Goal: Task Accomplishment & Management: Use online tool/utility

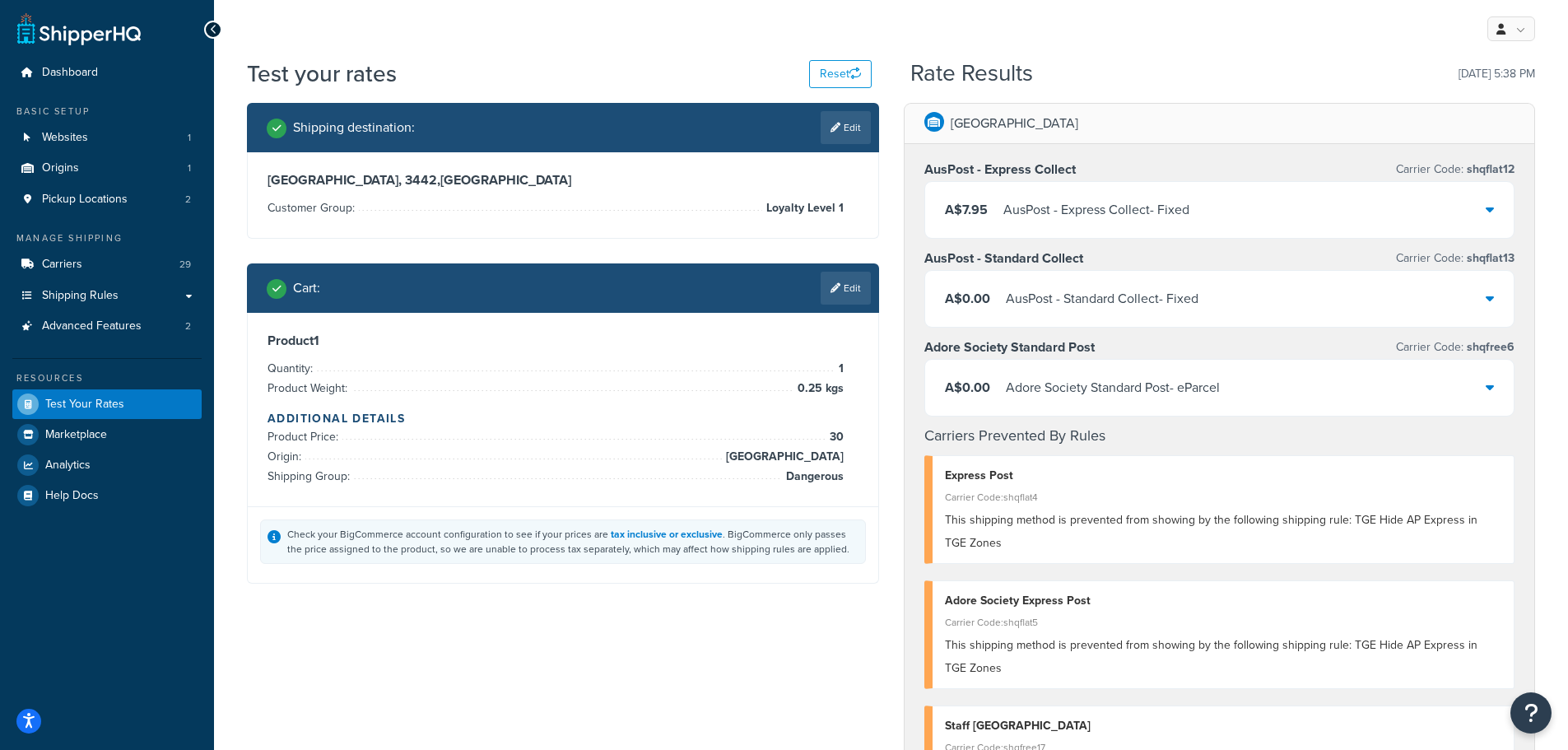
click at [833, 127] on icon at bounding box center [835, 127] width 10 height 10
select select "AU"
select select "VIC"
select select "Loyalty Level 1"
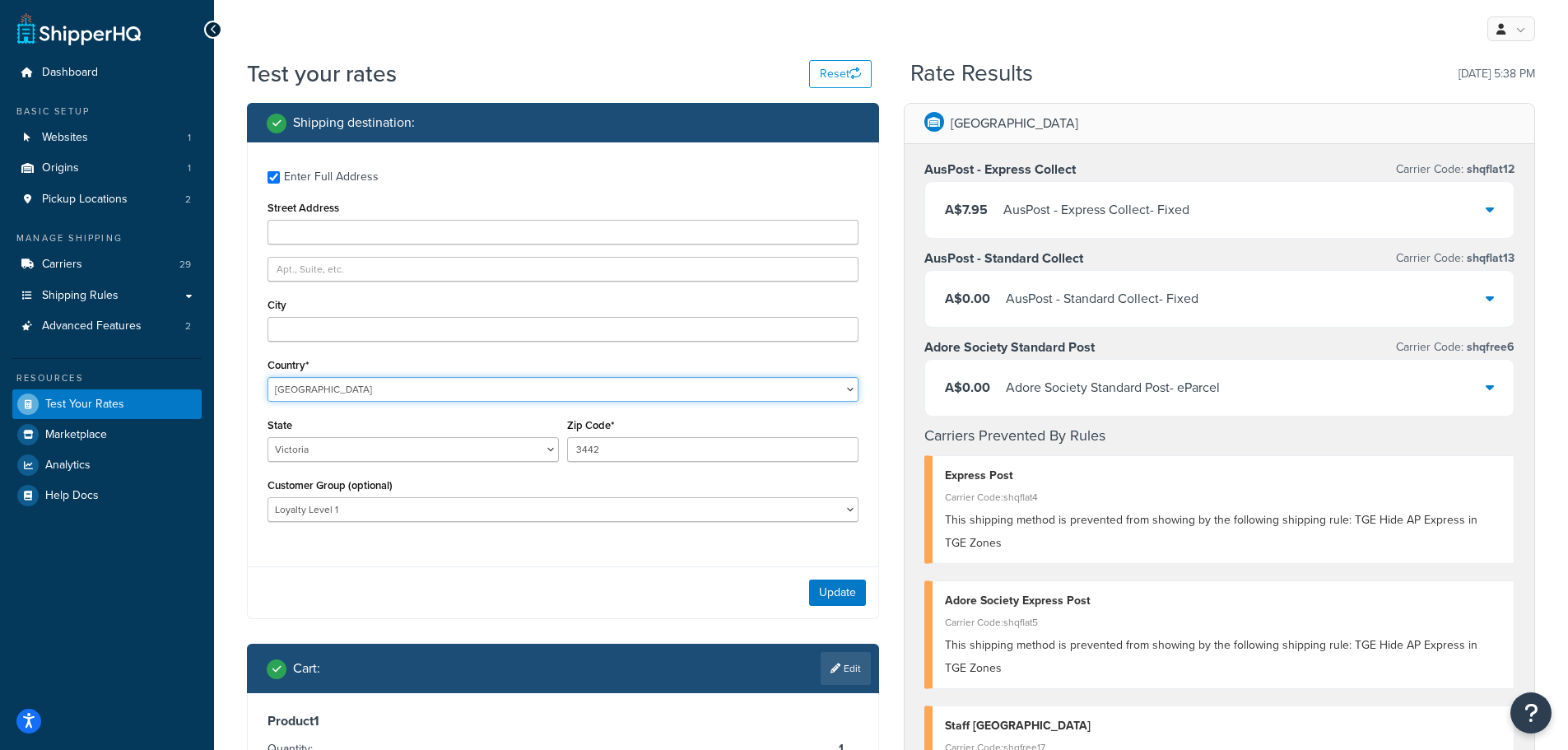
click at [386, 386] on select "[GEOGRAPHIC_DATA] [GEOGRAPHIC_DATA] [GEOGRAPHIC_DATA] [GEOGRAPHIC_DATA] [GEOGRA…" at bounding box center [563, 388] width 591 height 25
drag, startPoint x: 390, startPoint y: 446, endPoint x: 402, endPoint y: 456, distance: 15.6
click at [390, 446] on select "[GEOGRAPHIC_DATA] [GEOGRAPHIC_DATA] [GEOGRAPHIC_DATA] [GEOGRAPHIC_DATA] [GEOGRA…" at bounding box center [413, 449] width 291 height 25
select select "TAS"
click at [268, 437] on select "[GEOGRAPHIC_DATA] [GEOGRAPHIC_DATA] [GEOGRAPHIC_DATA] [GEOGRAPHIC_DATA] [GEOGRA…" at bounding box center [413, 449] width 291 height 25
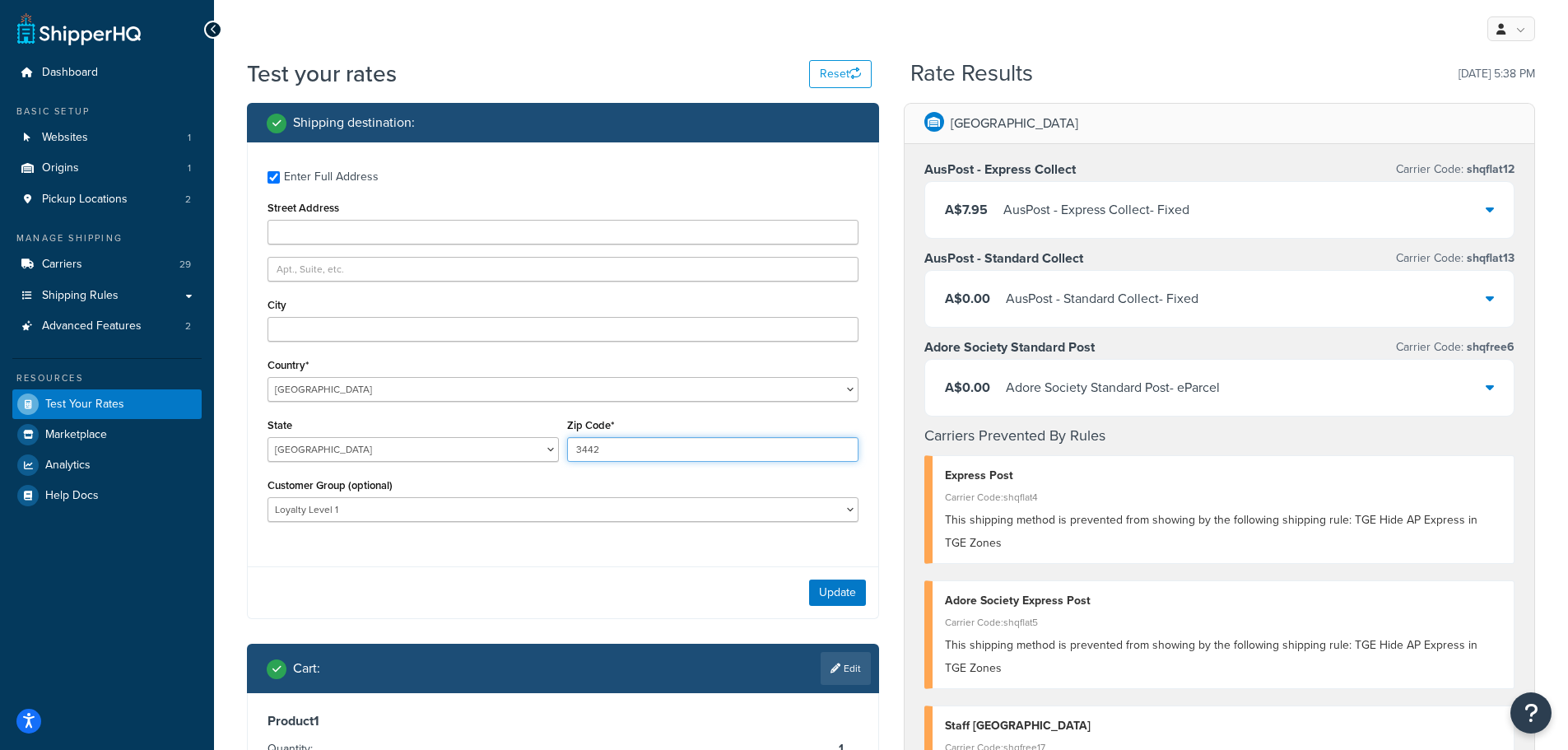
drag, startPoint x: 608, startPoint y: 450, endPoint x: 544, endPoint y: 438, distance: 65.1
click at [544, 438] on div "State [GEOGRAPHIC_DATA] [GEOGRAPHIC_DATA] [GEOGRAPHIC_DATA] [GEOGRAPHIC_DATA] […" at bounding box center [563, 444] width 599 height 60
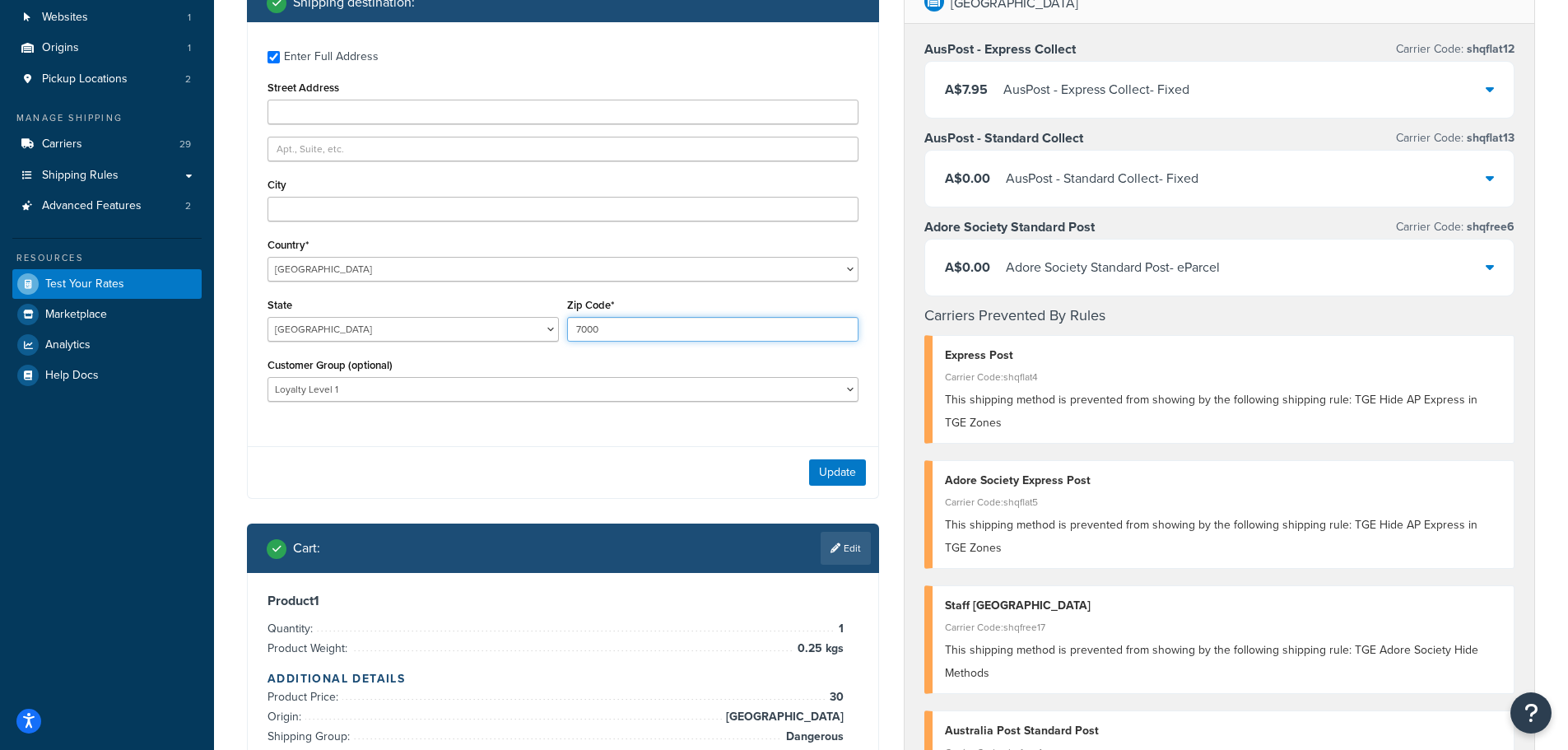
scroll to position [247, 0]
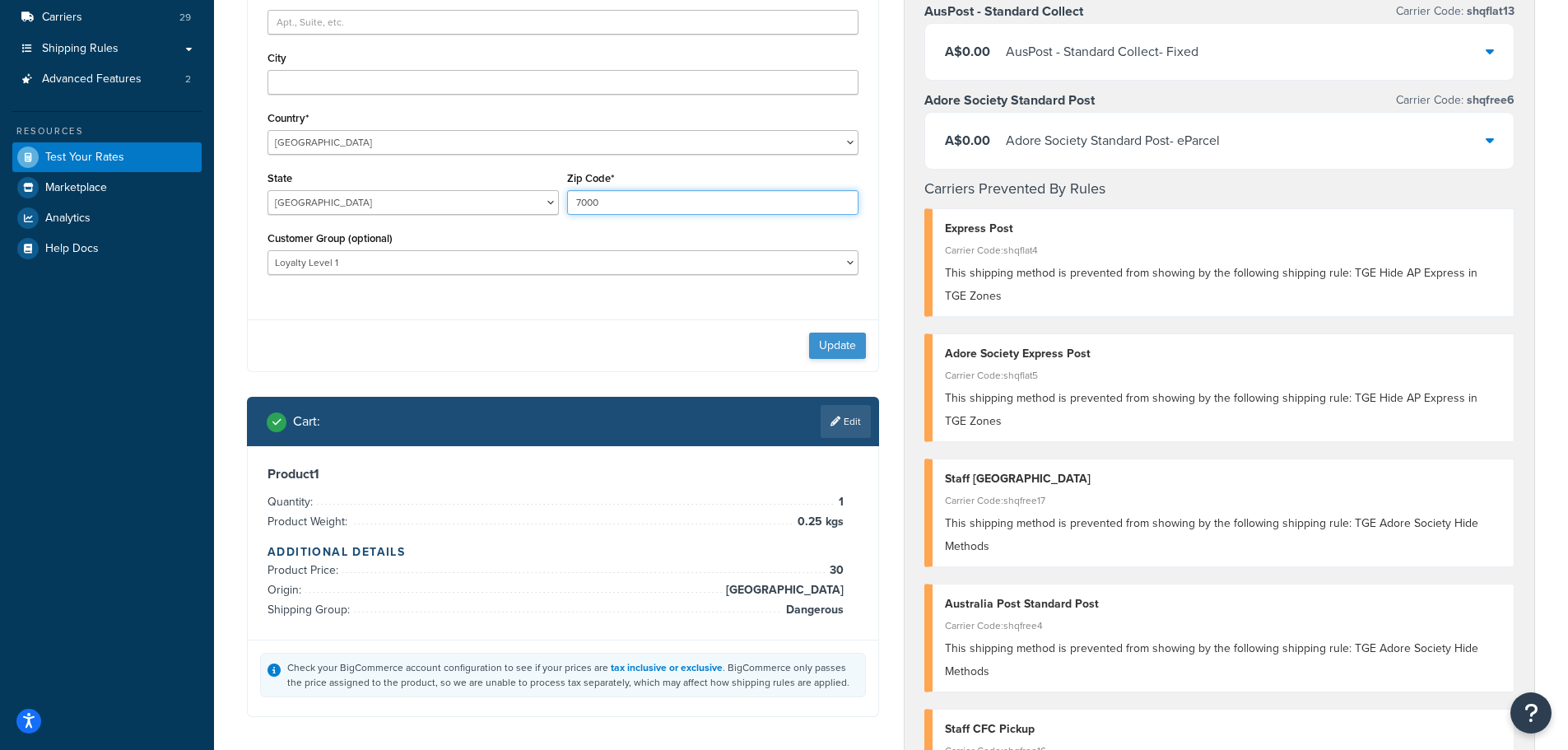
type input "7000"
click at [850, 342] on button "Update" at bounding box center [837, 346] width 56 height 27
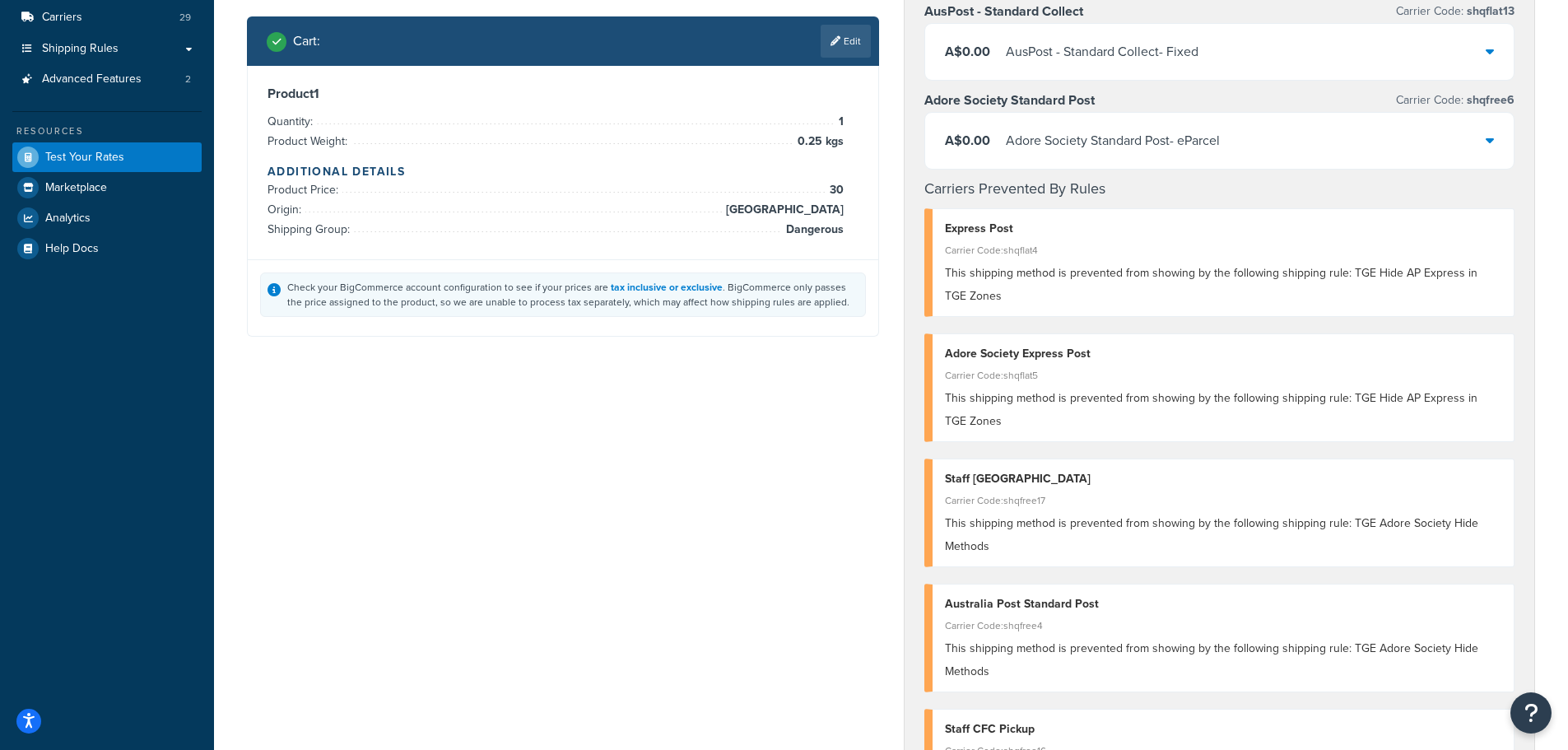
scroll to position [0, 0]
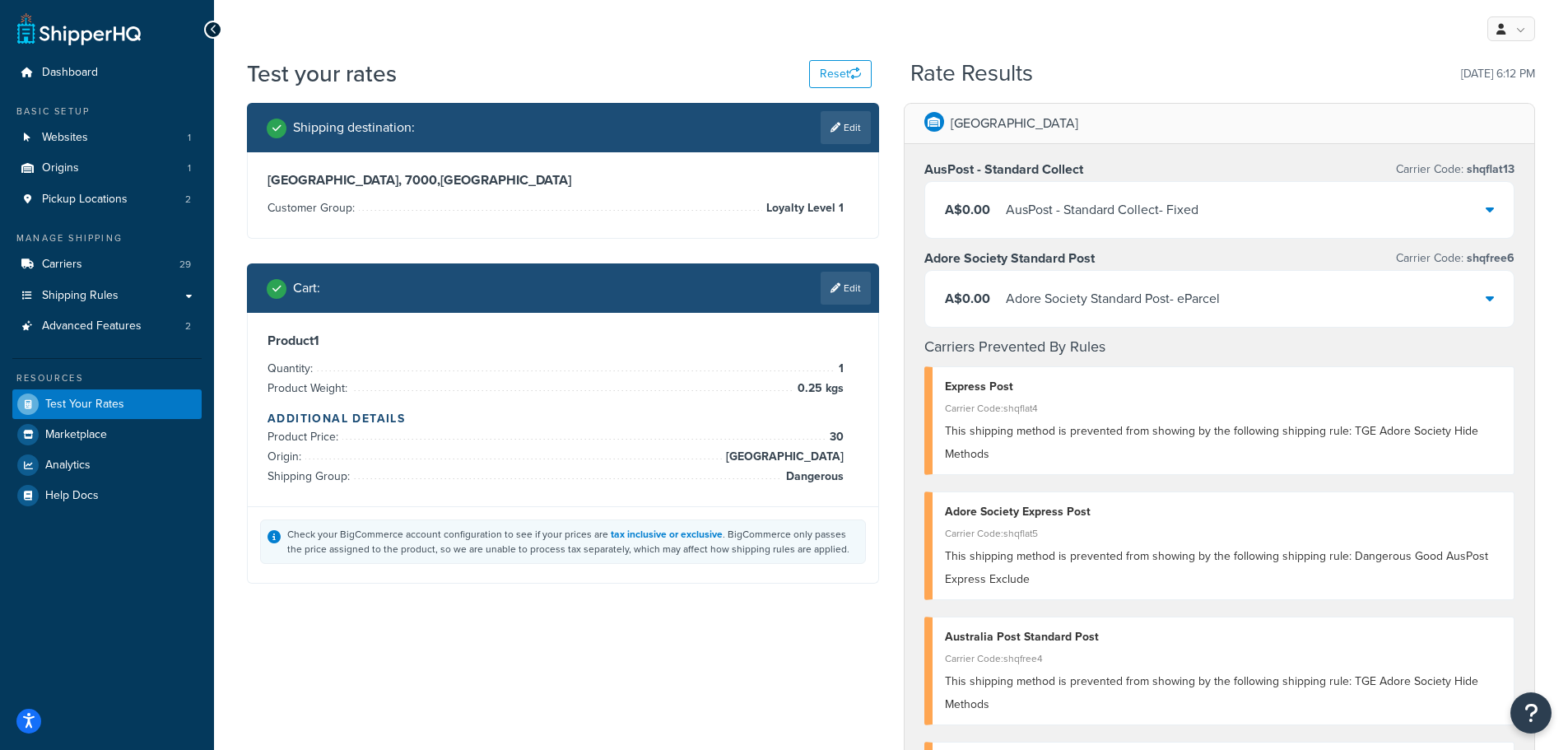
click at [832, 294] on link "Edit" at bounding box center [845, 288] width 50 height 33
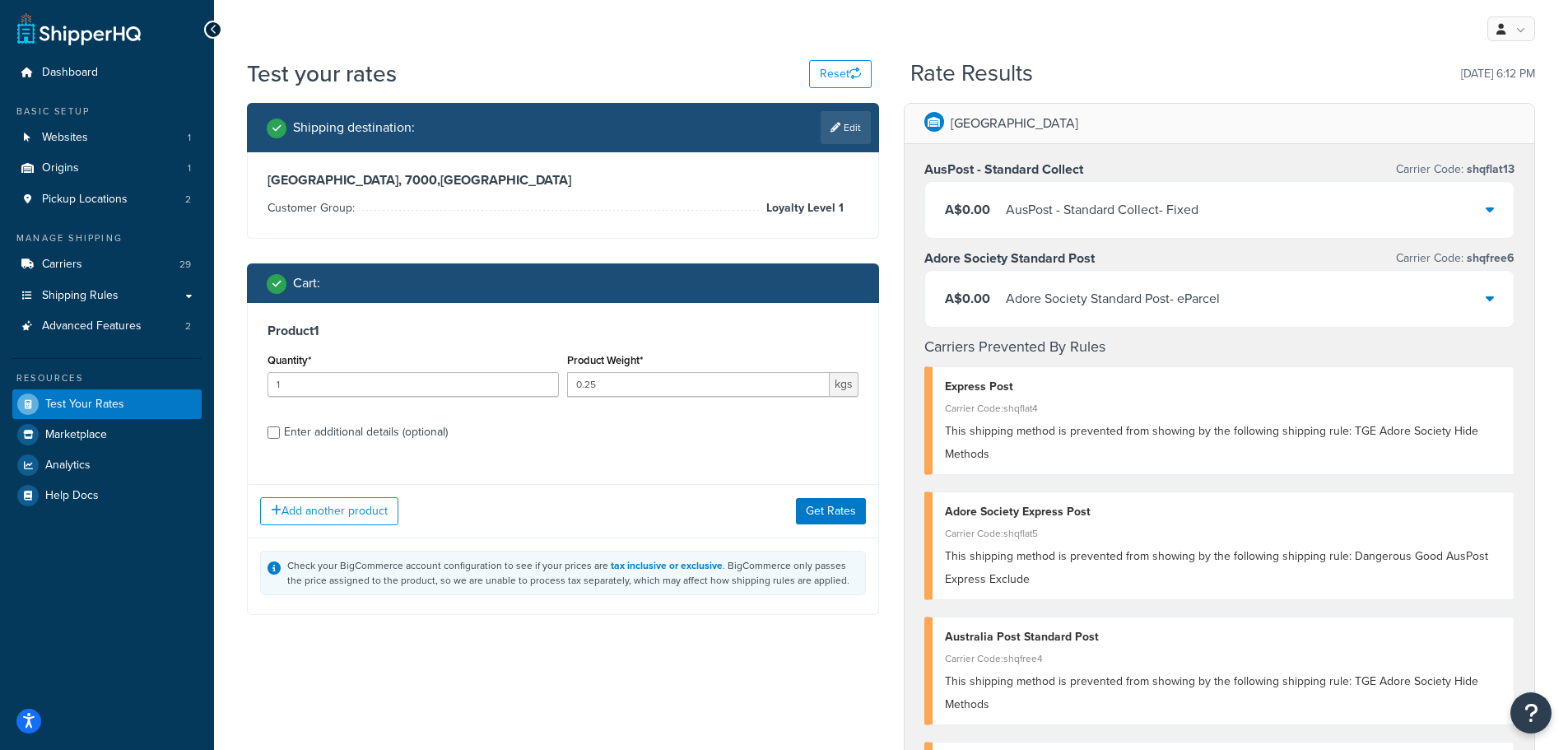
click at [363, 419] on label "Enter additional details (optional)" at bounding box center [570, 430] width 574 height 27
click at [280, 426] on input "Enter additional details (optional)" at bounding box center [274, 432] width 12 height 12
checkbox input "true"
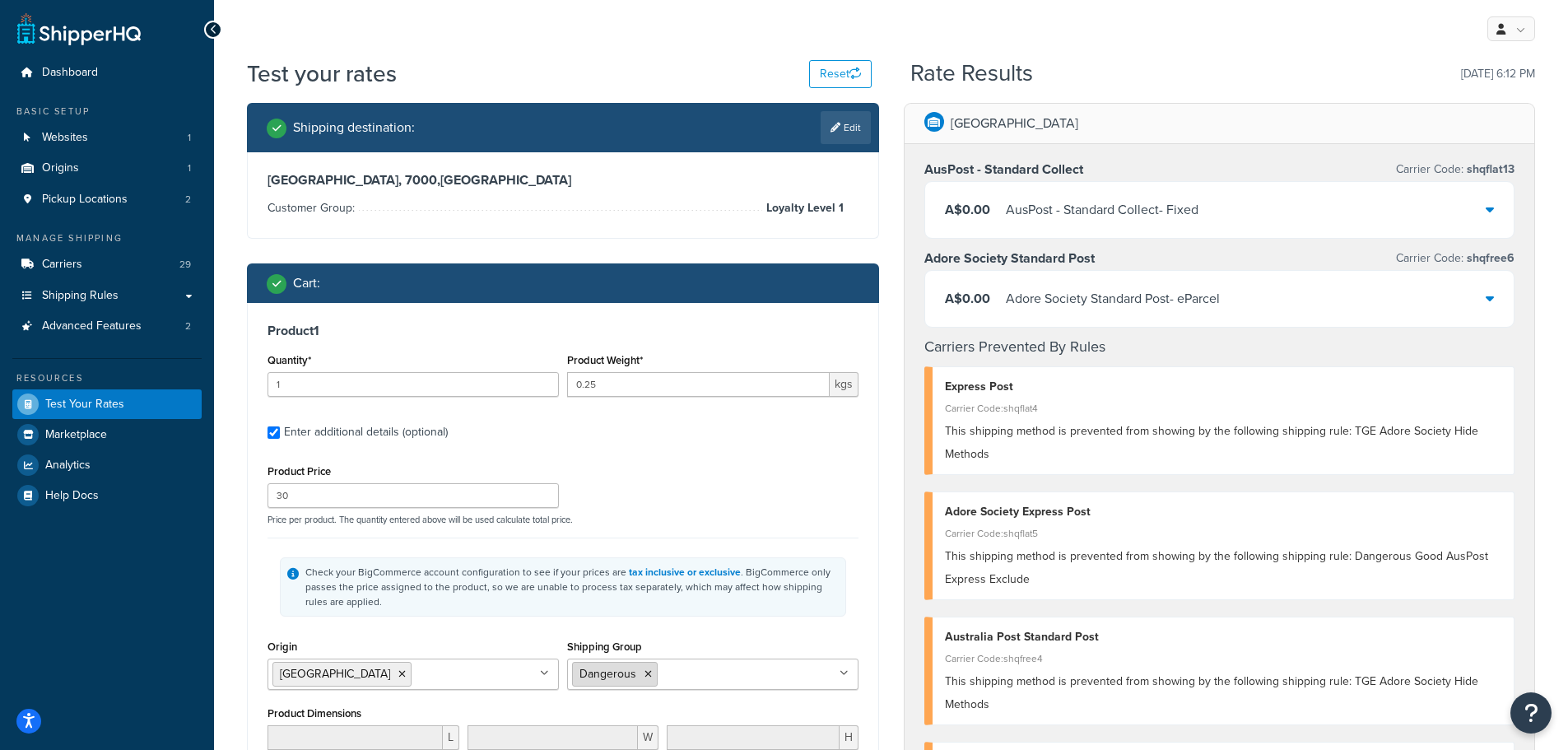
click at [648, 674] on icon at bounding box center [647, 674] width 7 height 10
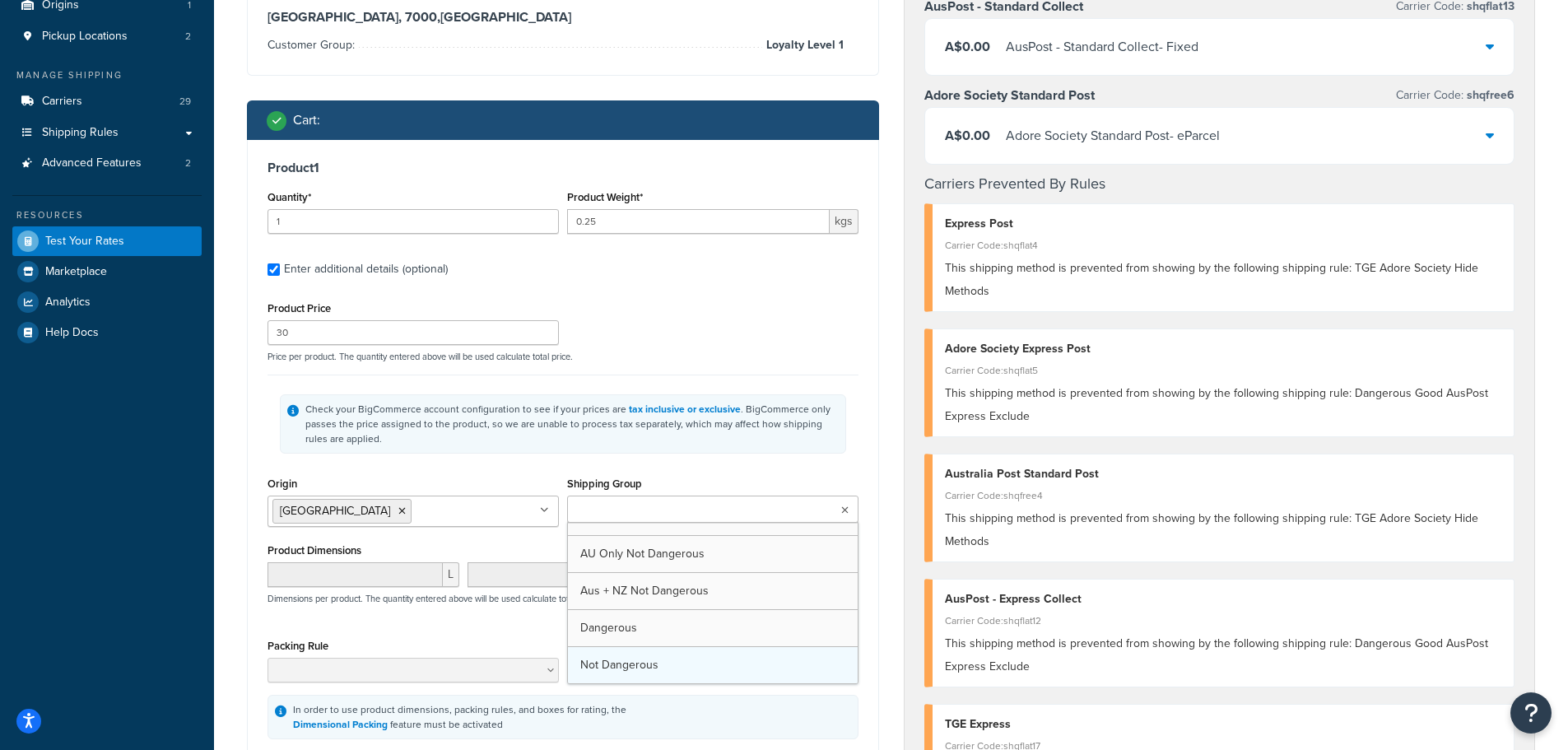
scroll to position [165, 0]
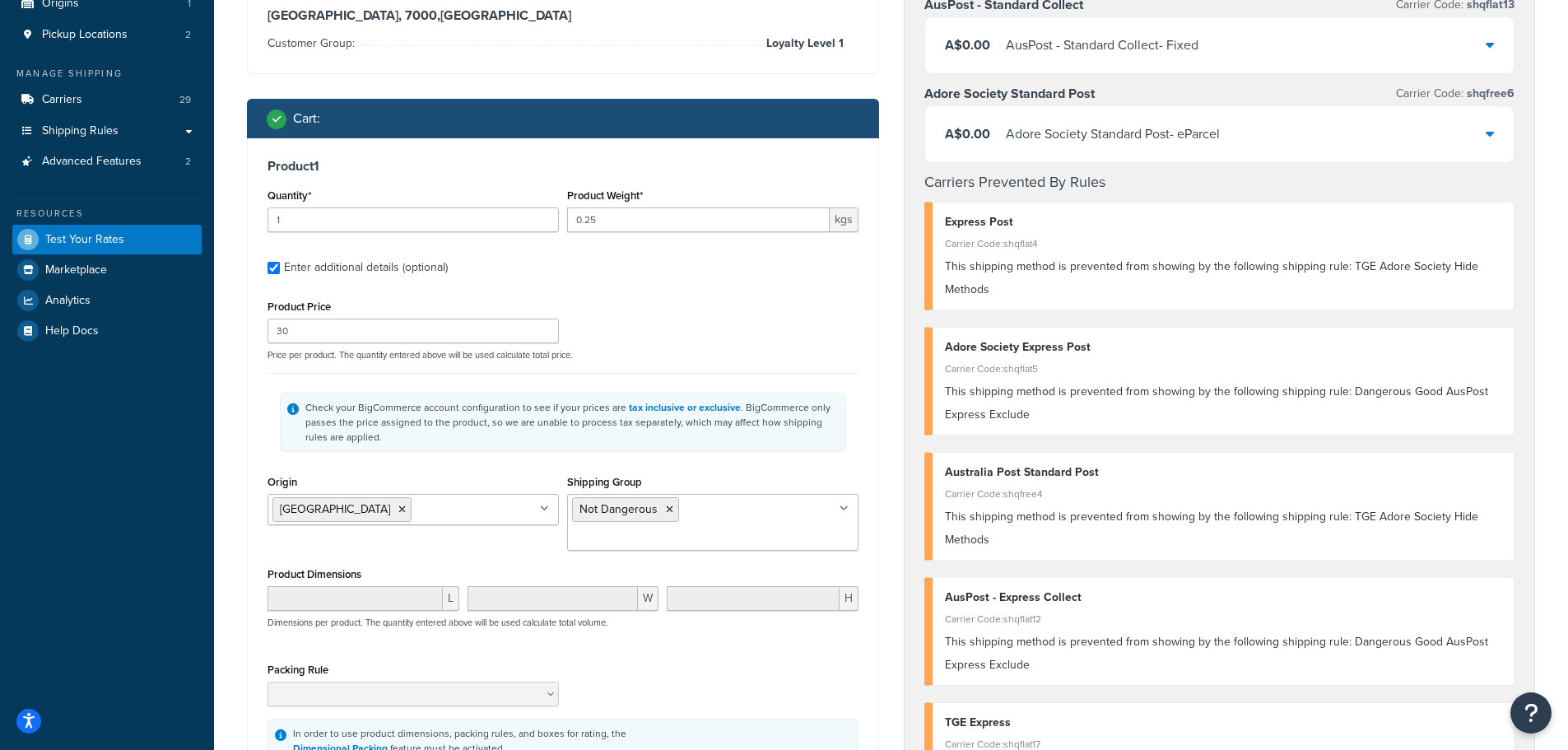
click at [828, 688] on div "Packing Rule" at bounding box center [563, 688] width 599 height 60
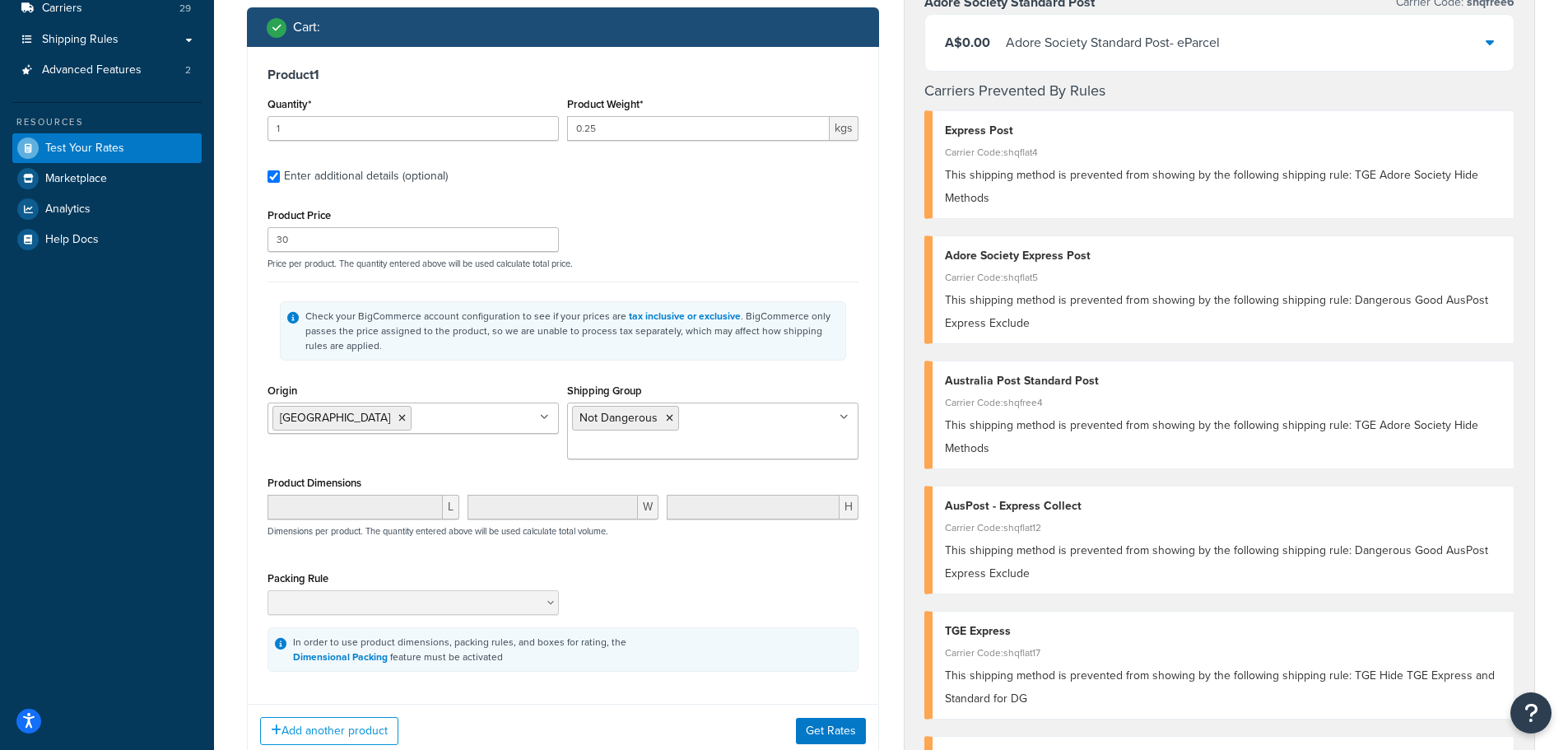
scroll to position [411, 0]
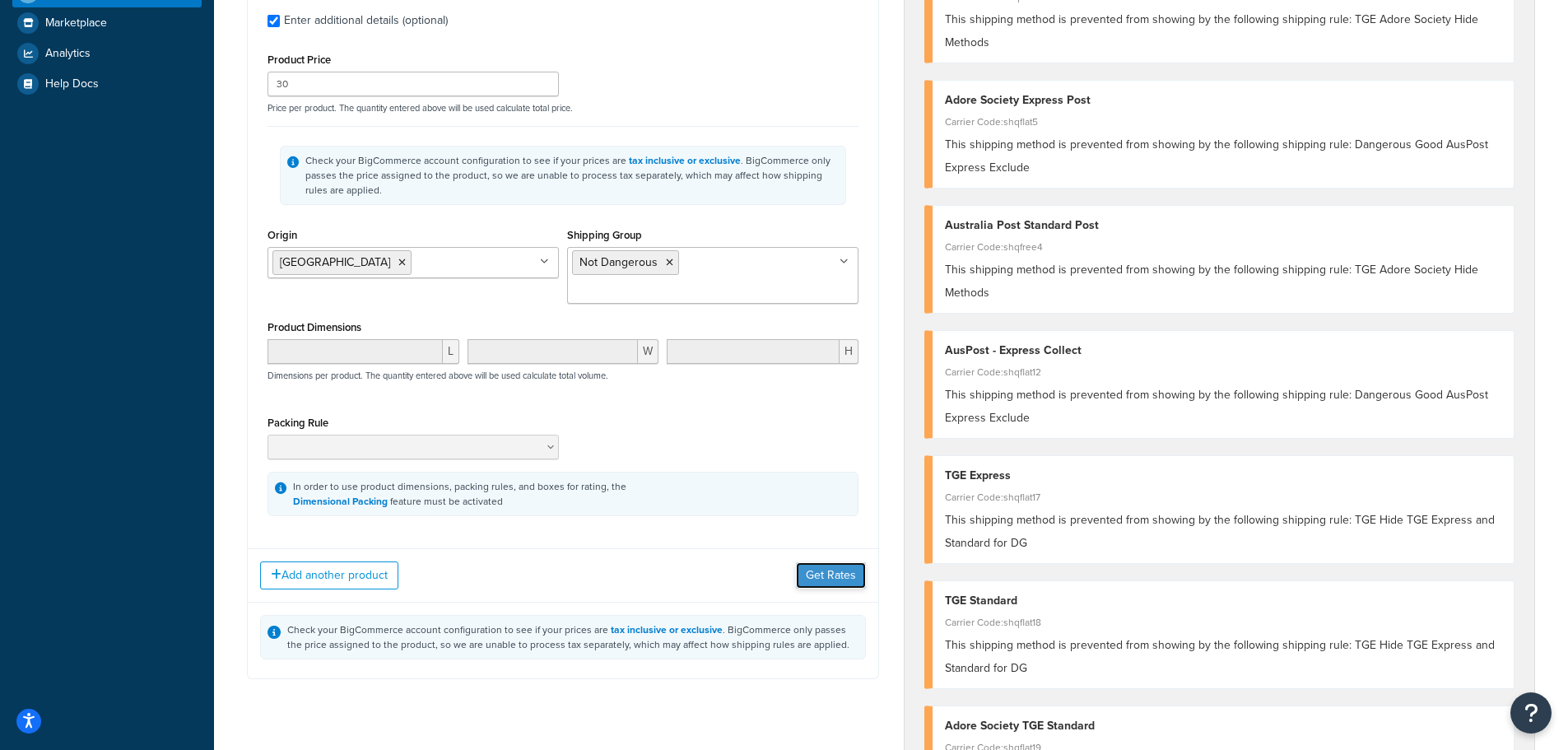
click at [847, 562] on button "Get Rates" at bounding box center [830, 575] width 70 height 27
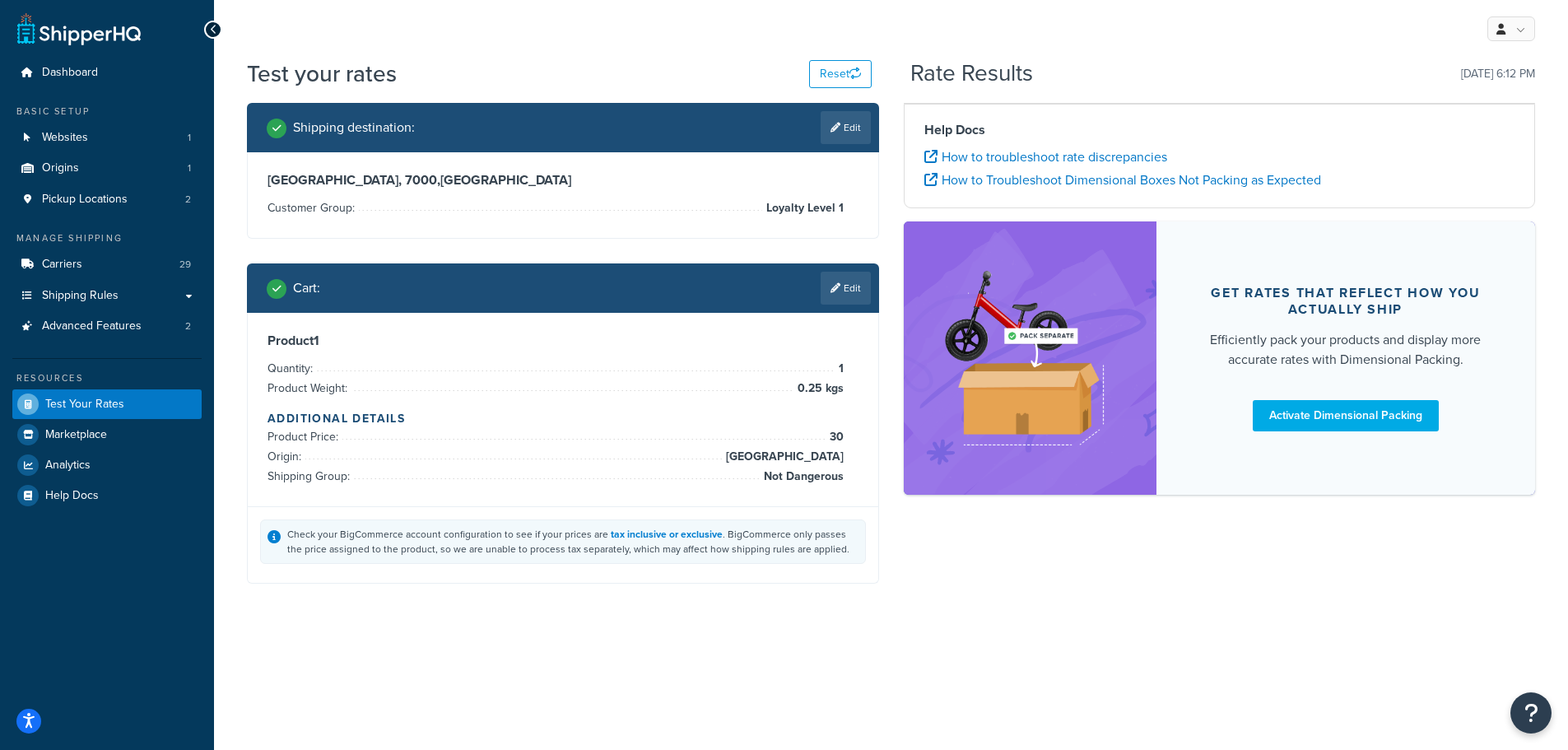
scroll to position [0, 0]
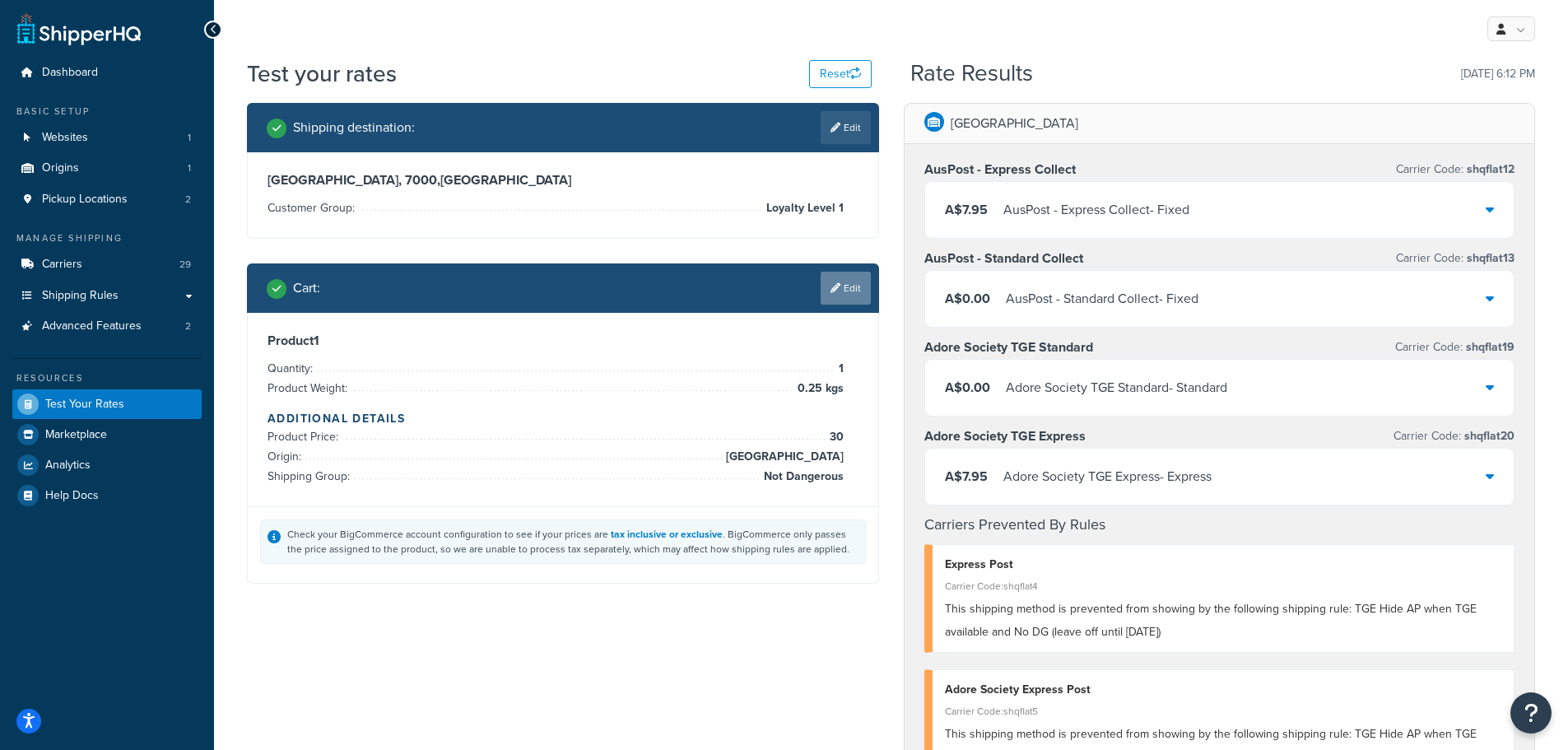
click at [850, 295] on link "Edit" at bounding box center [845, 288] width 50 height 33
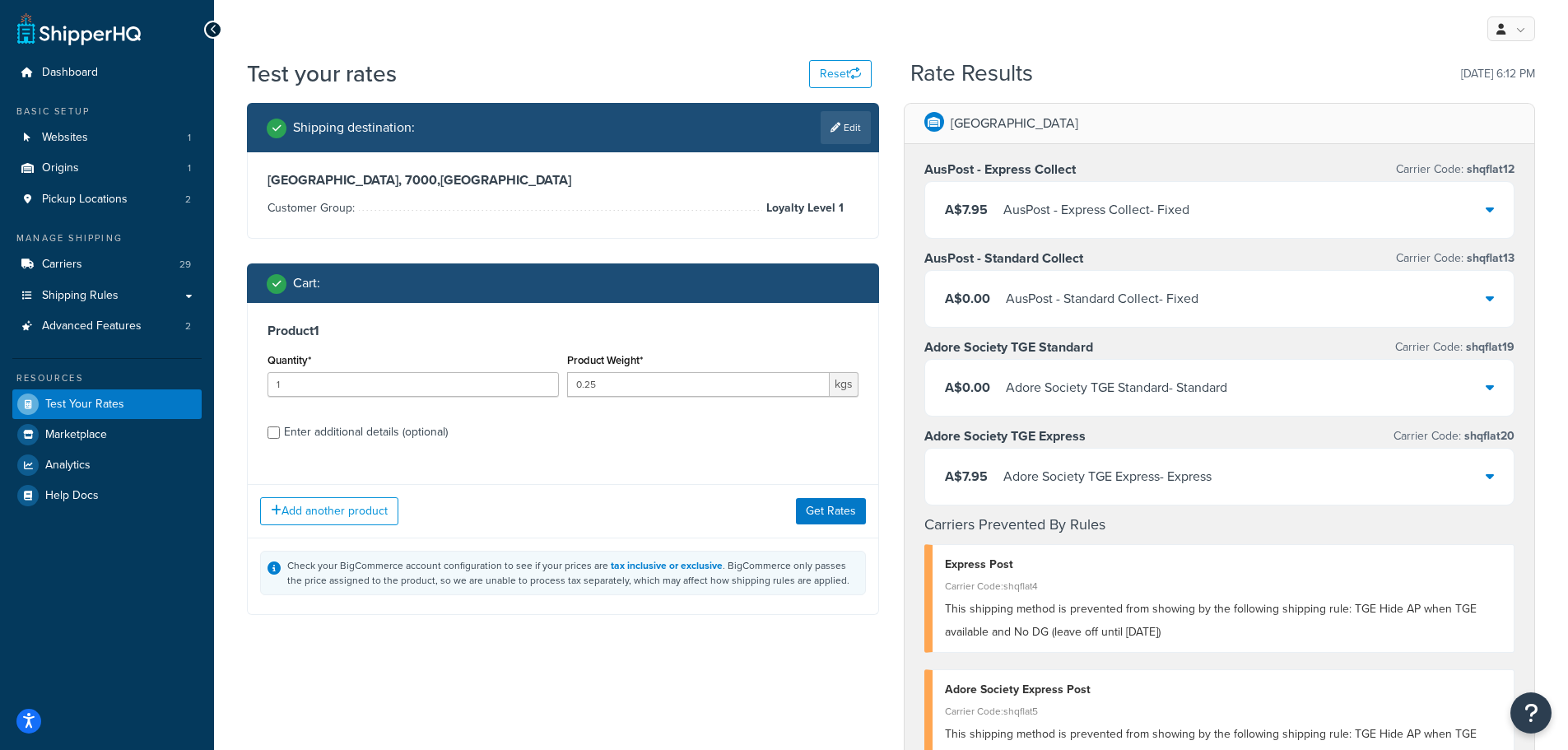
click at [348, 436] on div "Enter additional details (optional)" at bounding box center [366, 432] width 164 height 23
click at [280, 436] on input "Enter additional details (optional)" at bounding box center [274, 432] width 12 height 12
checkbox input "true"
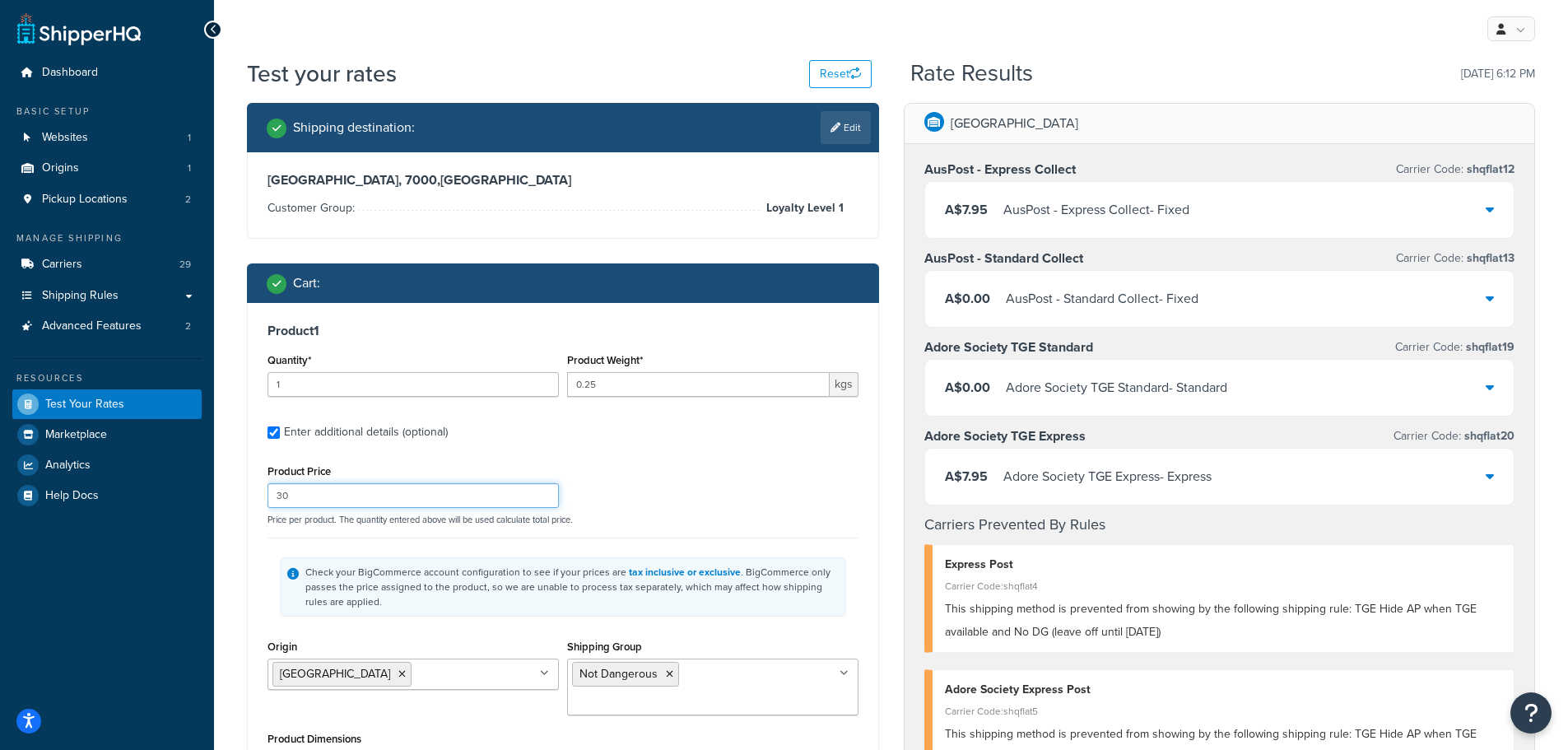
drag, startPoint x: 345, startPoint y: 496, endPoint x: 254, endPoint y: 491, distance: 91.1
click at [254, 491] on div "Product 1 Quantity* 1 Product Weight* 0.25 kgs Enter additional details (option…" at bounding box center [563, 613] width 630 height 619
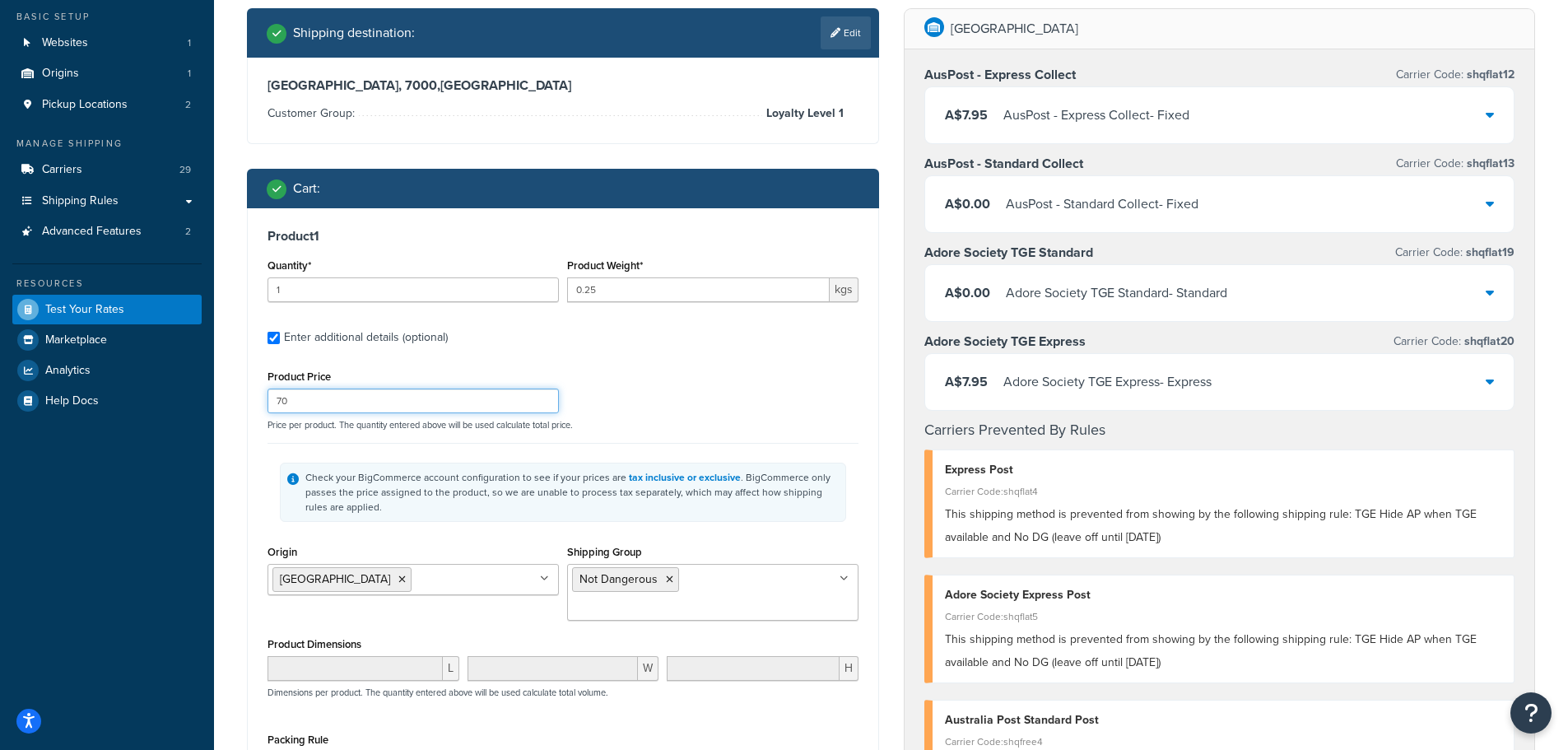
scroll to position [329, 0]
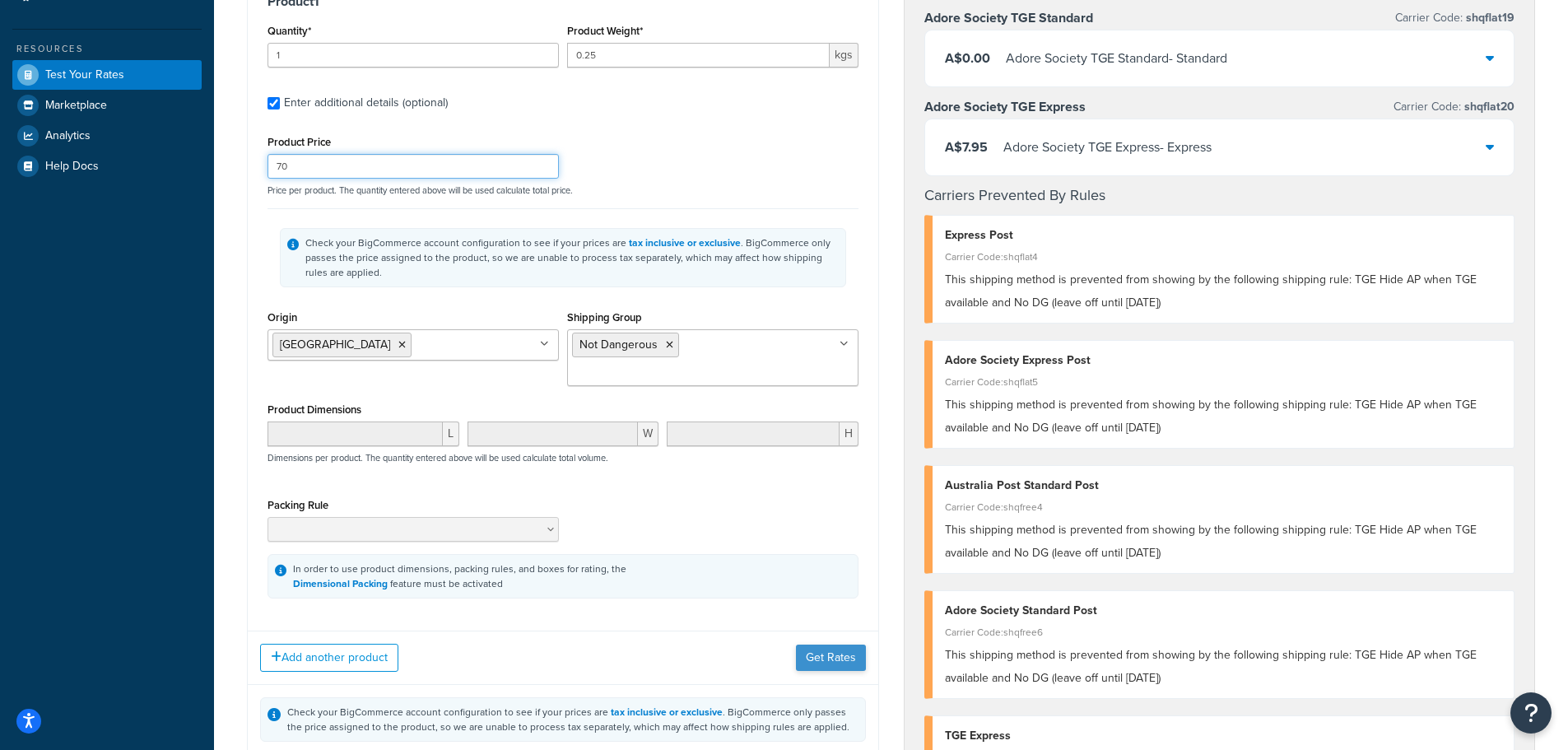
type input "70"
click at [832, 644] on button "Get Rates" at bounding box center [830, 657] width 70 height 27
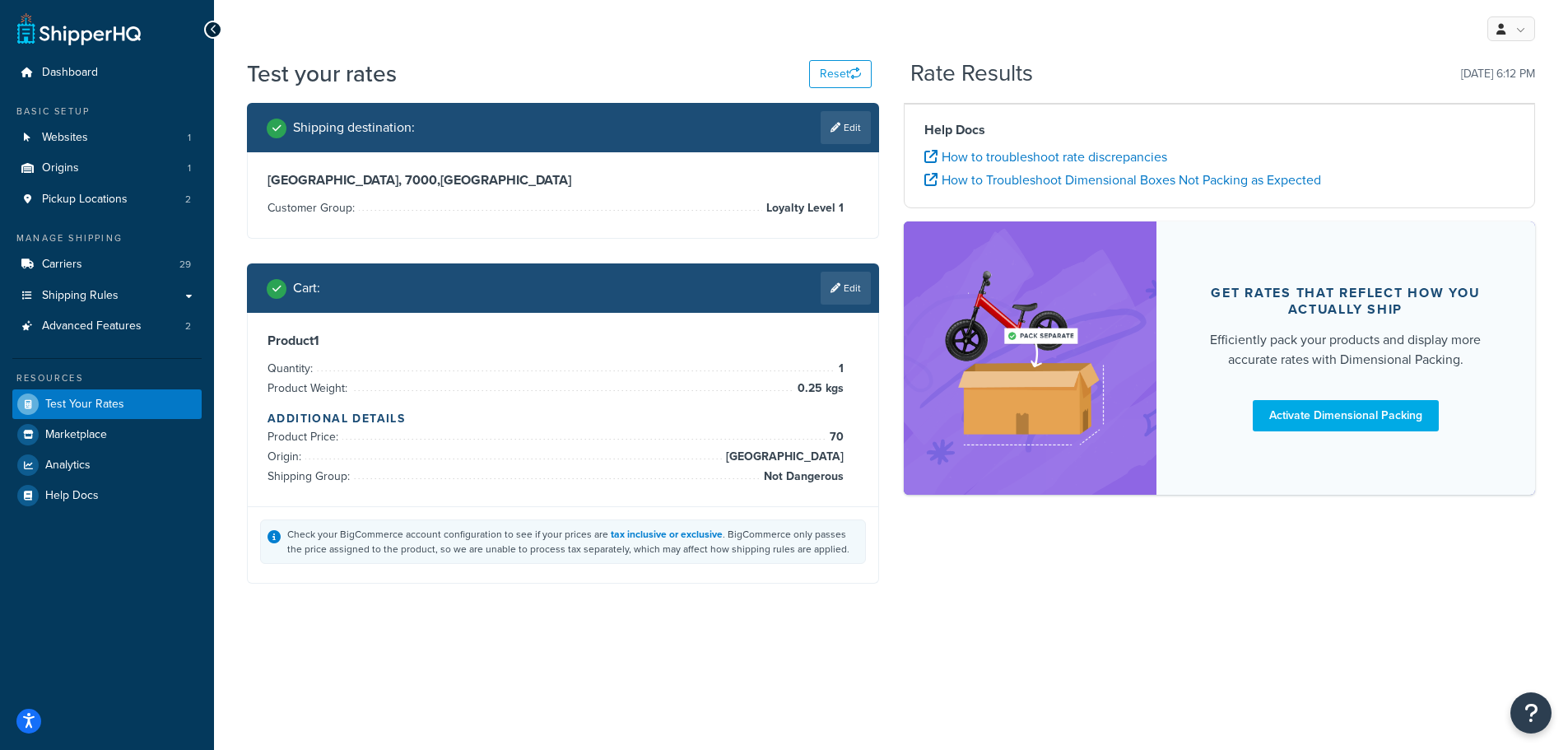
scroll to position [0, 0]
